Goal: Answer question/provide support: Share knowledge or assist other users

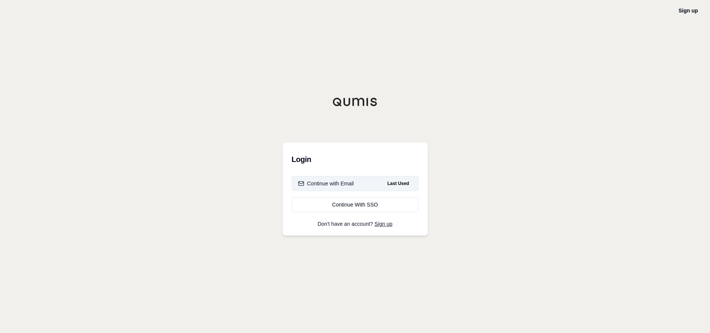
click at [340, 186] on div "Continue with Email" at bounding box center [326, 184] width 56 height 8
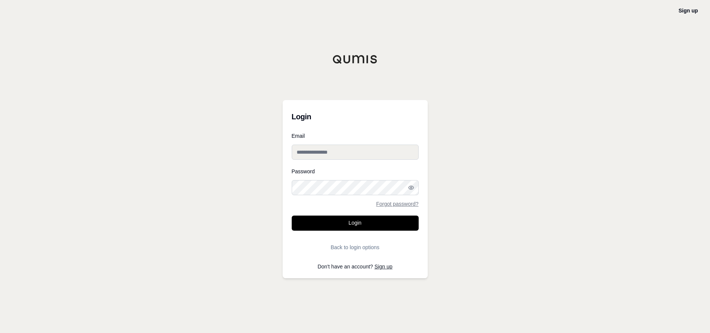
type input "**********"
click at [341, 220] on button "Login" at bounding box center [355, 223] width 127 height 15
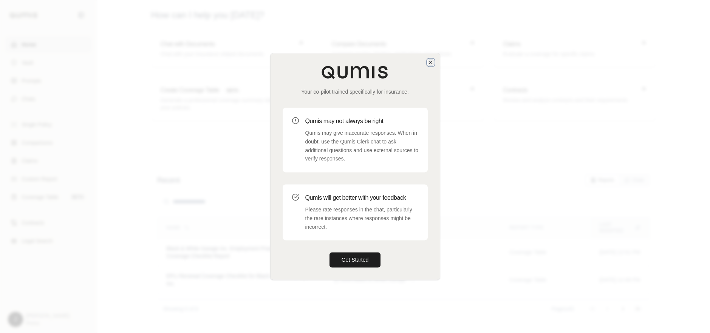
click at [429, 63] on icon "button" at bounding box center [431, 62] width 6 height 6
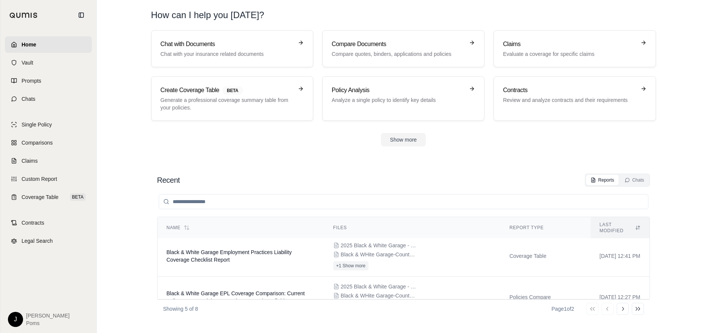
scroll to position [76, 0]
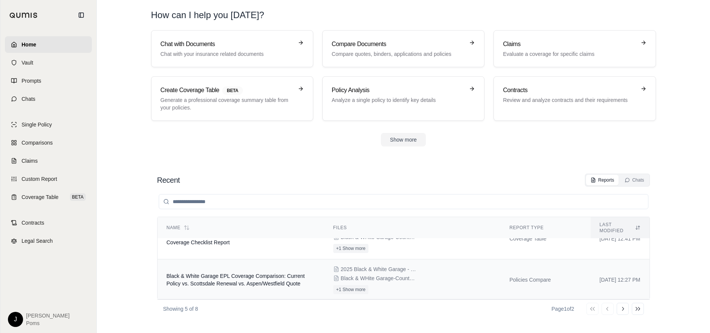
click at [445, 273] on div "2025 Black & White Garage - EPL - Scottsdale Renewal Terms.docx Black & WHite G…" at bounding box center [412, 280] width 158 height 29
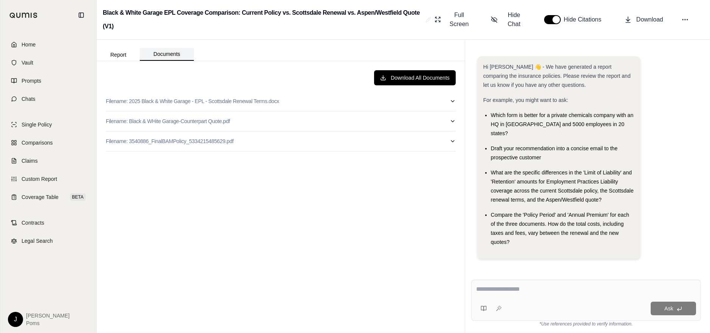
click at [166, 50] on button "Documents" at bounding box center [167, 54] width 54 height 13
click at [116, 54] on button "Report" at bounding box center [118, 55] width 43 height 12
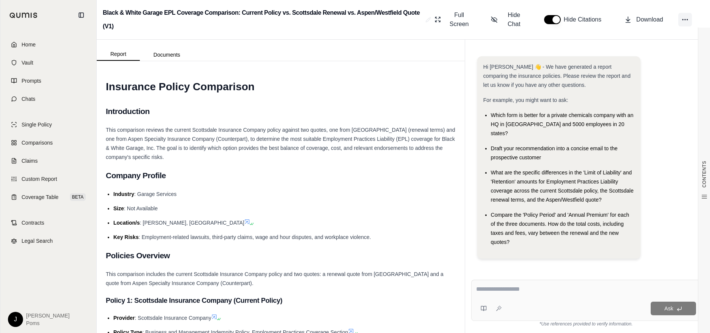
click at [685, 23] on icon at bounding box center [685, 20] width 8 height 8
click at [300, 179] on h2 "Company Profile" at bounding box center [281, 176] width 350 height 16
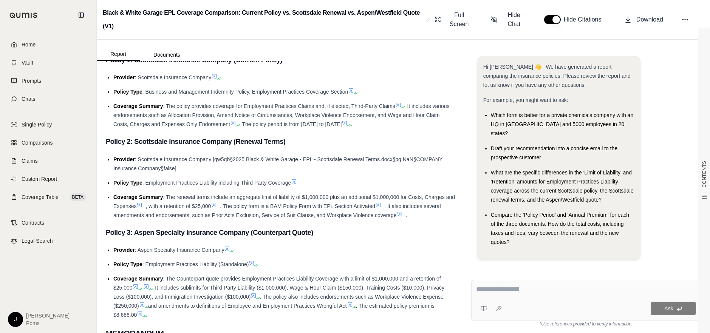
scroll to position [302, 0]
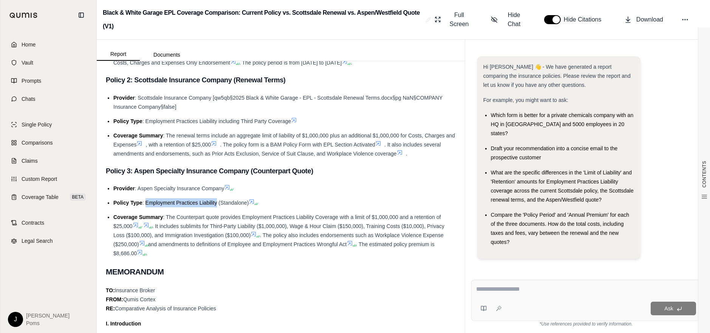
drag, startPoint x: 145, startPoint y: 203, endPoint x: 217, endPoint y: 202, distance: 72.5
click at [217, 202] on span ": Employment Practices Liability (Standalone)" at bounding box center [195, 203] width 107 height 6
copy span "Employment Practices Liability"
click at [380, 170] on h3 "Policy 3: Aspen Specialty Insurance Company (Counterpart Quote)" at bounding box center [281, 171] width 350 height 14
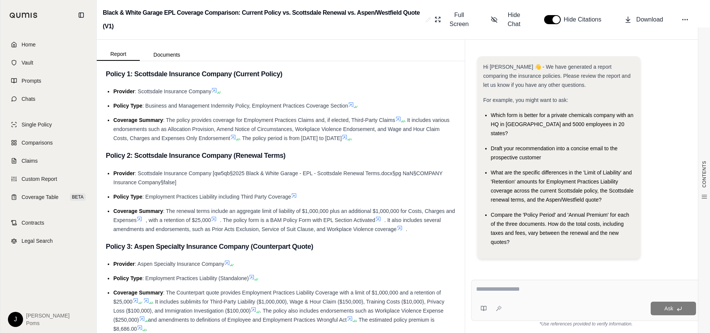
scroll to position [189, 0]
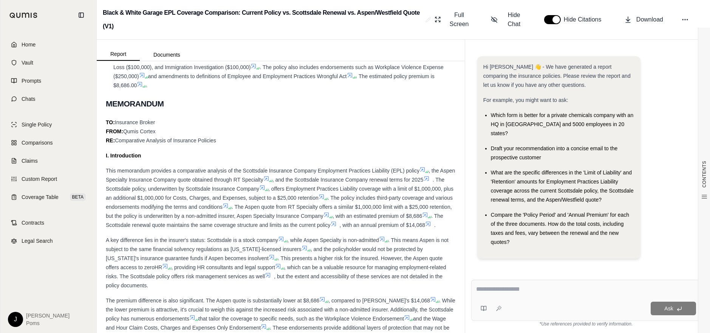
scroll to position [453, 0]
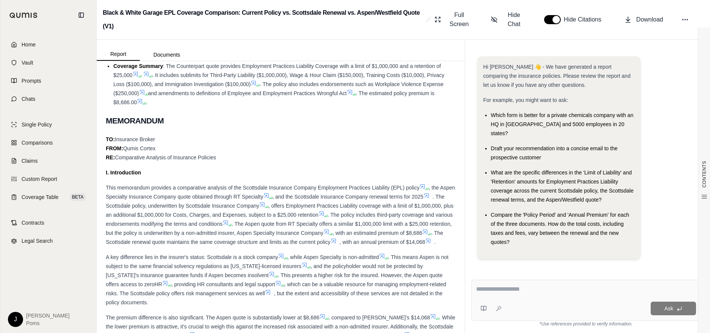
click at [516, 292] on textarea at bounding box center [586, 289] width 220 height 9
click at [511, 145] on span "Draft your recommendation into a concise email to the prospective customer" at bounding box center [554, 152] width 127 height 15
drag, startPoint x: 541, startPoint y: 148, endPoint x: 488, endPoint y: 140, distance: 53.8
click at [488, 140] on ul "Which form is better for a private chemicals company with an HQ in [GEOGRAPHIC_…" at bounding box center [558, 179] width 151 height 136
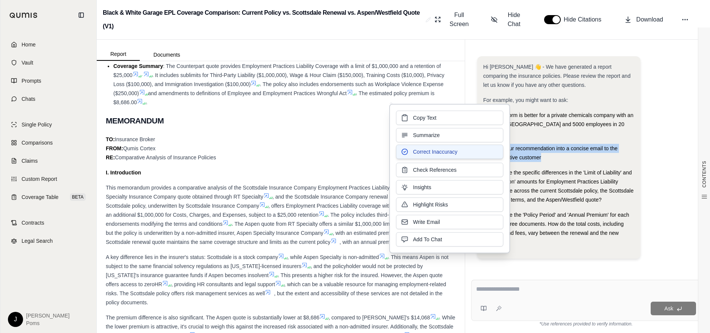
copy span "Draft your recommendation into a concise email to the prospective customer"
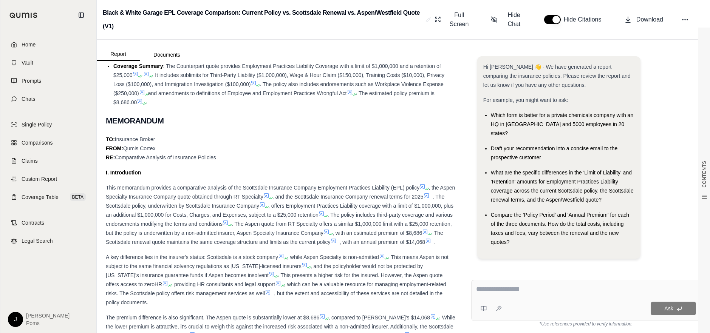
click at [519, 295] on div at bounding box center [586, 291] width 220 height 12
click at [525, 288] on textarea at bounding box center [586, 289] width 220 height 9
paste textarea "**********"
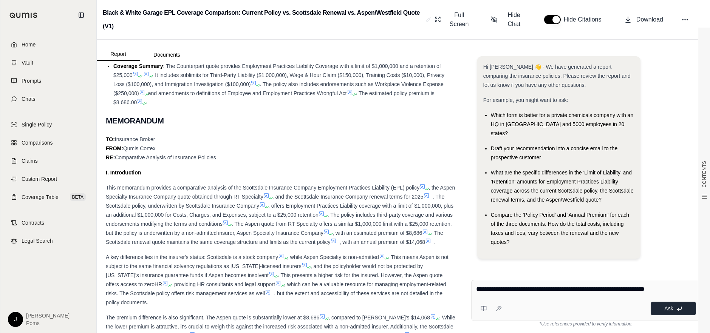
type textarea "**********"
click at [666, 308] on span "Ask" at bounding box center [668, 309] width 9 height 6
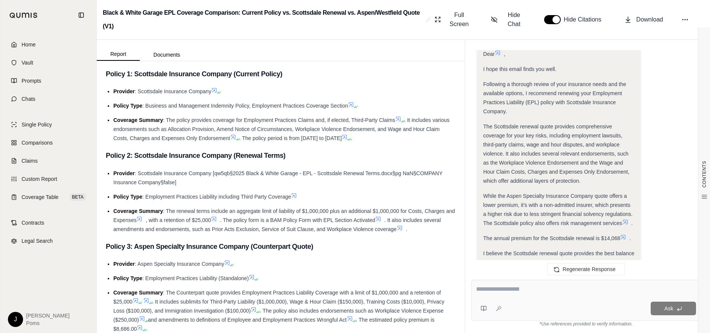
scroll to position [612, 0]
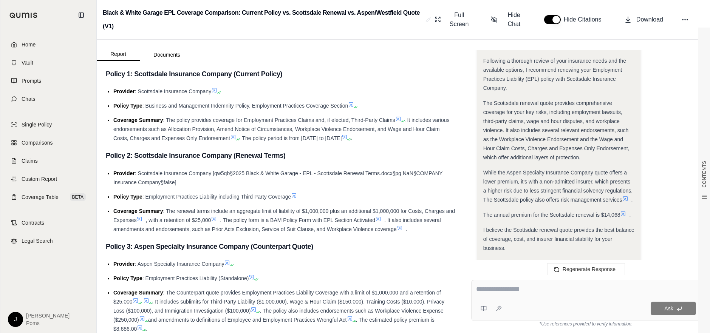
click at [593, 142] on div "The Scottsdale renewal quote provides comprehensive coverage for your key risks…" at bounding box center [558, 130] width 151 height 63
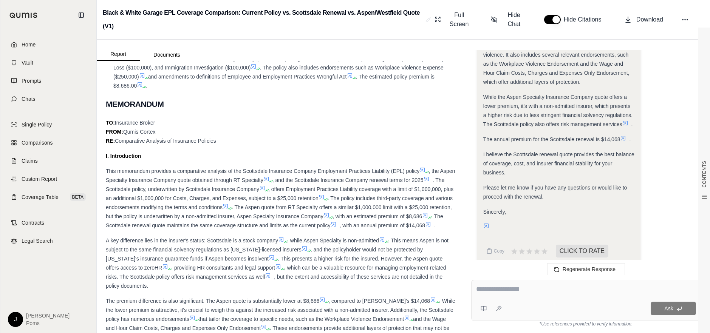
scroll to position [529, 0]
